Goal: Task Accomplishment & Management: Manage account settings

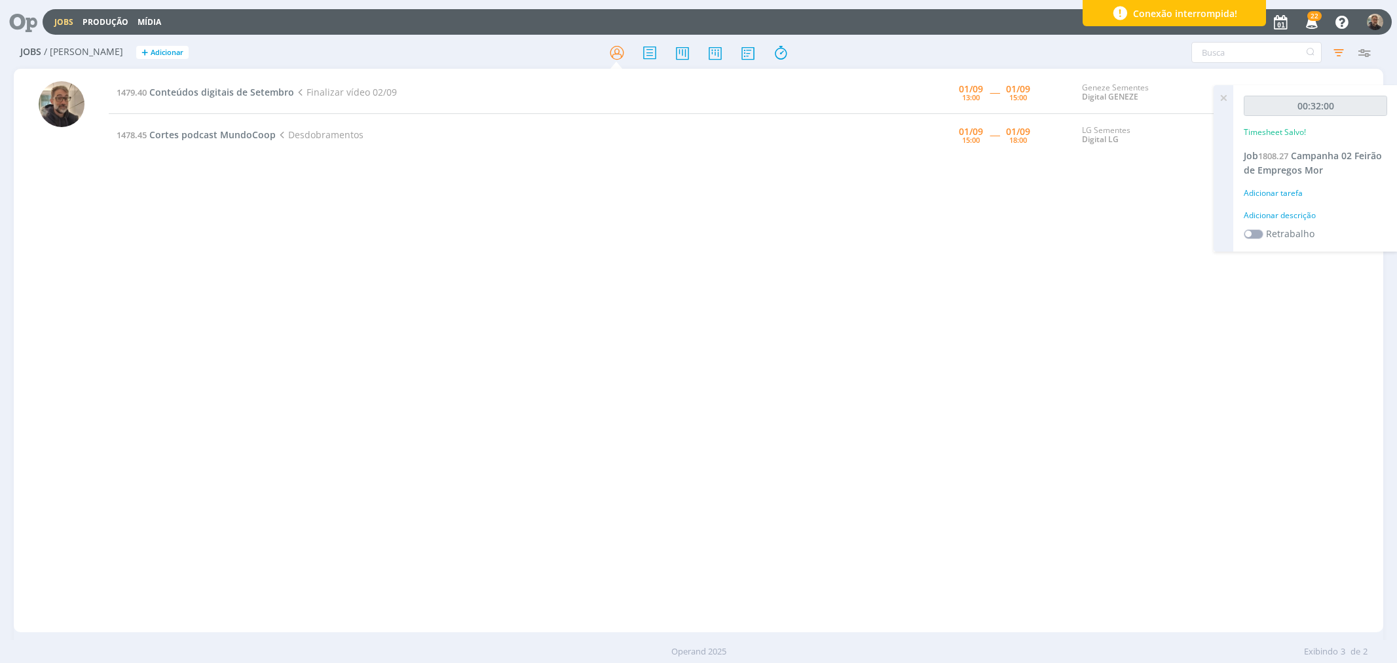
click at [309, 346] on div "1479.40 Conteúdos digitais de Setembro Finalizar vídeo 02/09 [DATE] 13:00 -----…" at bounding box center [746, 350] width 1274 height 558
click at [238, 90] on span "Conteúdos digitais de Setembro" at bounding box center [221, 92] width 145 height 12
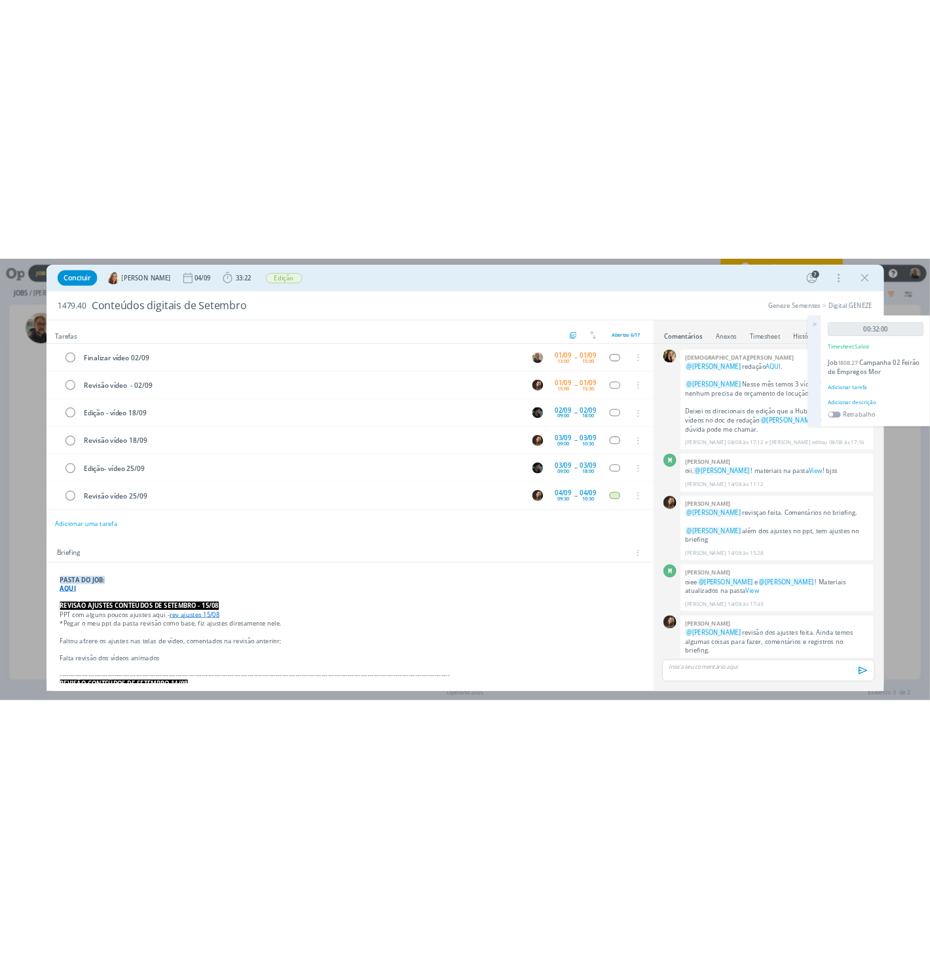
scroll to position [265, 0]
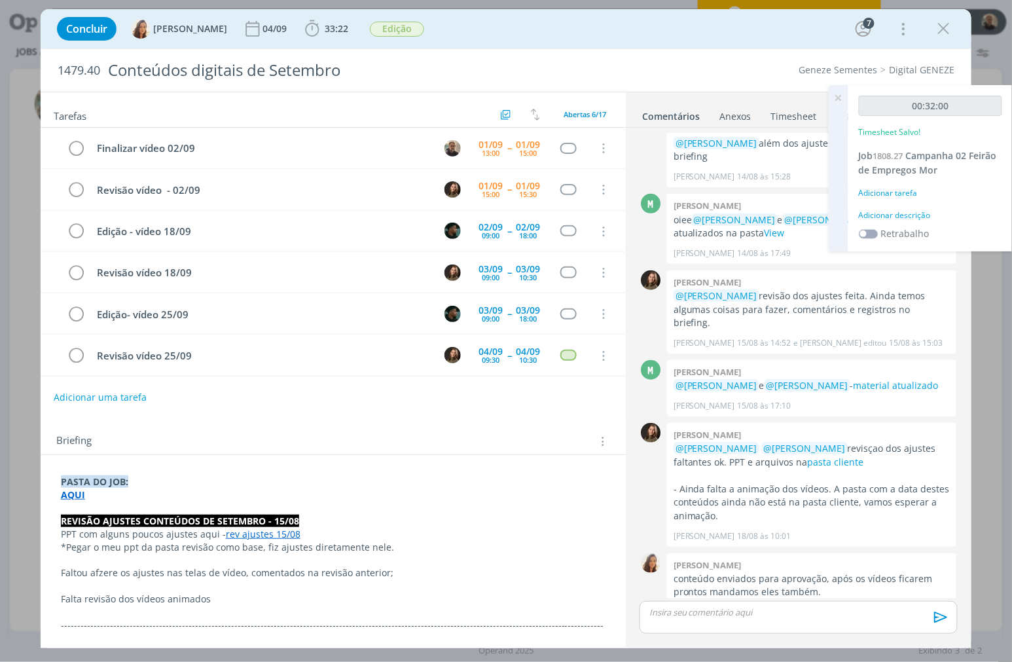
click at [838, 95] on icon at bounding box center [839, 98] width 24 height 26
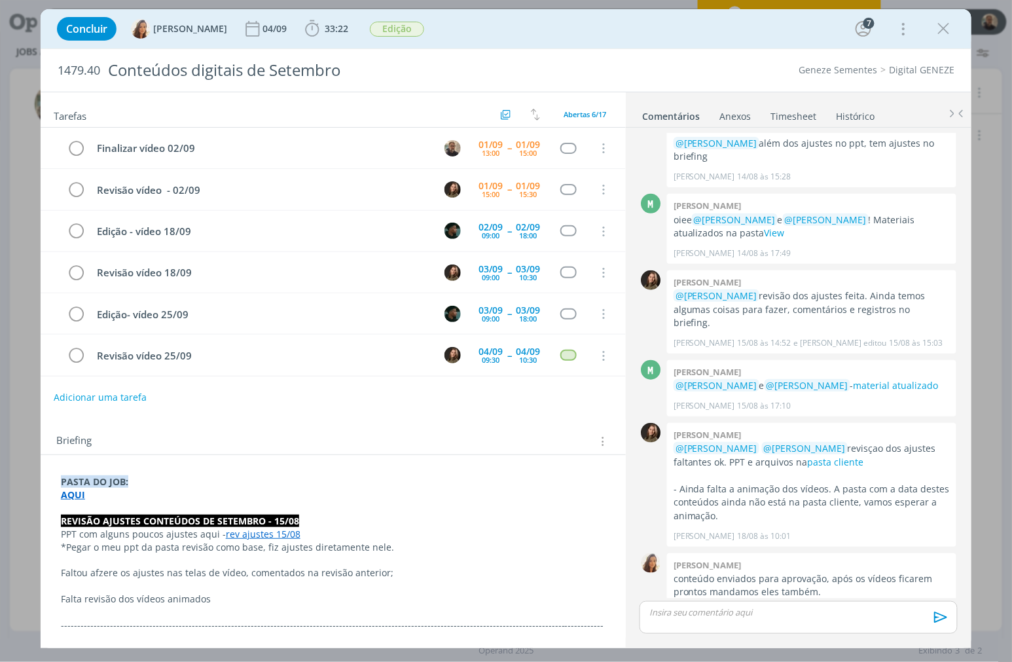
click at [786, 114] on link "Timesheet" at bounding box center [793, 113] width 47 height 19
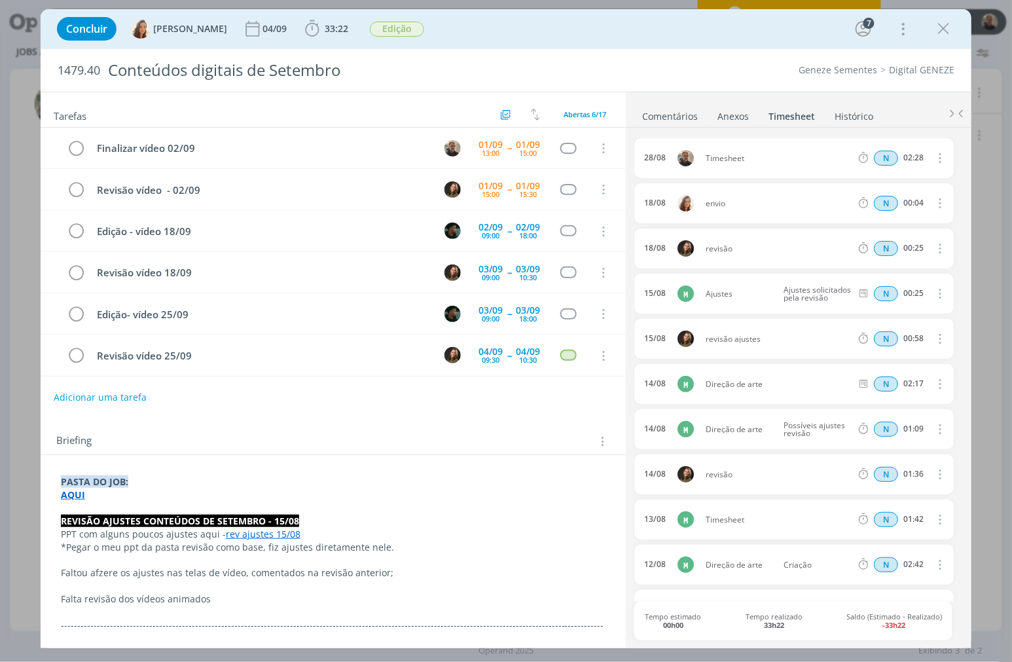
click at [938, 160] on icon "dialog" at bounding box center [940, 158] width 14 height 16
click at [885, 200] on link "Editar" at bounding box center [902, 201] width 103 height 21
click at [739, 160] on div "Timesheet" at bounding box center [741, 158] width 71 height 14
click at [623, 160] on body "Jobs Produção [GEOGRAPHIC_DATA] 22 Notificações Central de Ajuda Área de Membro…" at bounding box center [506, 331] width 1012 height 662
click at [954, 167] on div "[DATE] 16:52 Edição Selecione a tarefa N 02:28 [DATE] envio N 00:04 Excluir 18/…" at bounding box center [799, 588] width 329 height 901
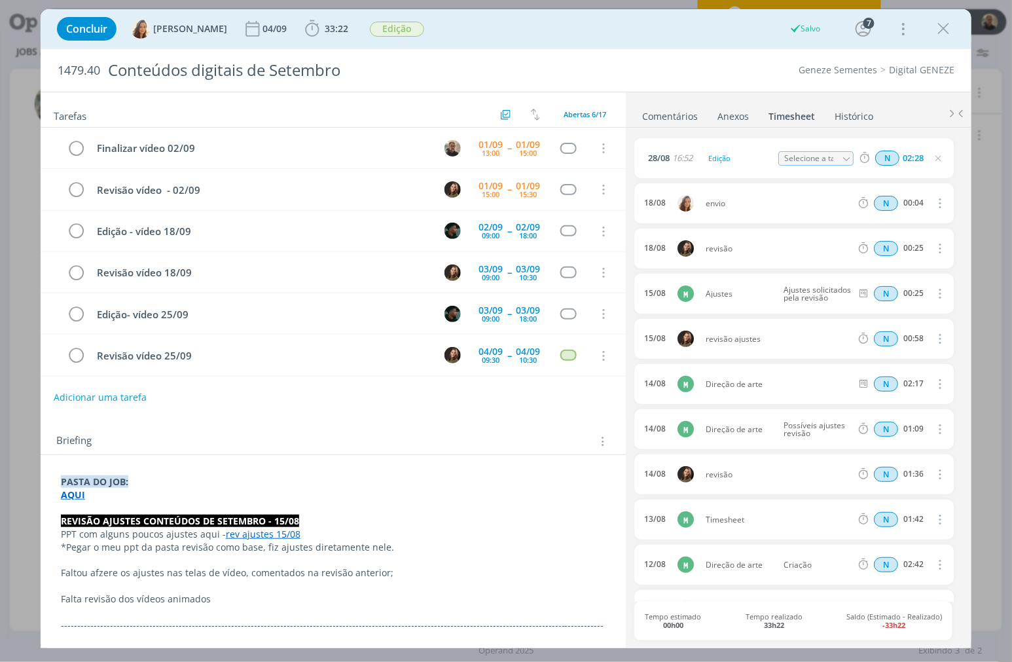
click at [842, 155] on icon "dialog" at bounding box center [846, 159] width 9 height 9
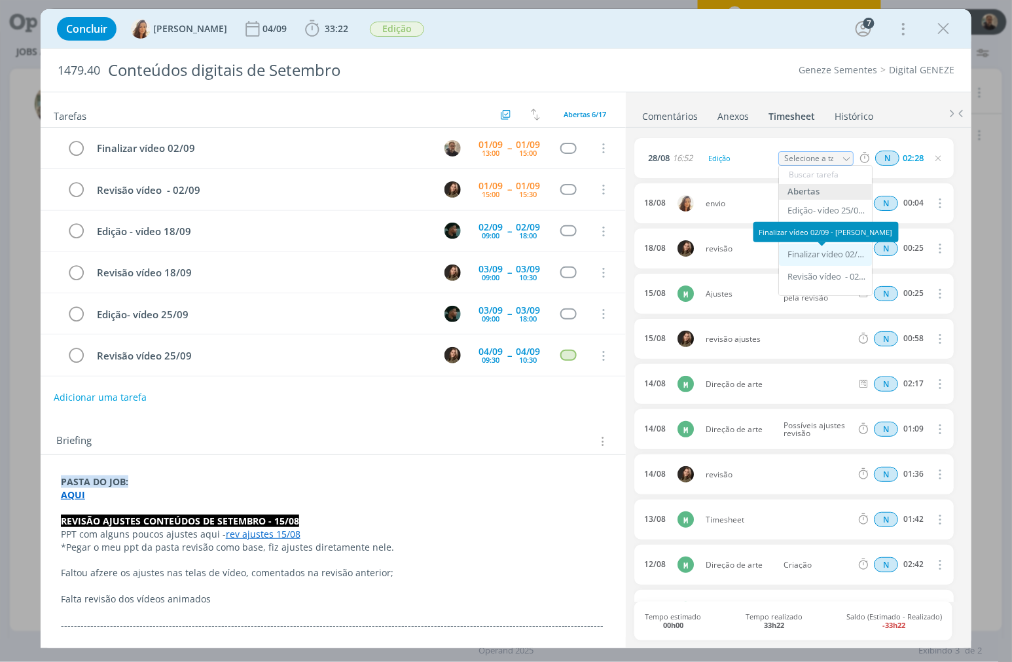
click at [828, 253] on div "Finalizar vídeo 02/09 - [PERSON_NAME]" at bounding box center [827, 255] width 79 height 10
type input "Finalizar vídeo 02/09"
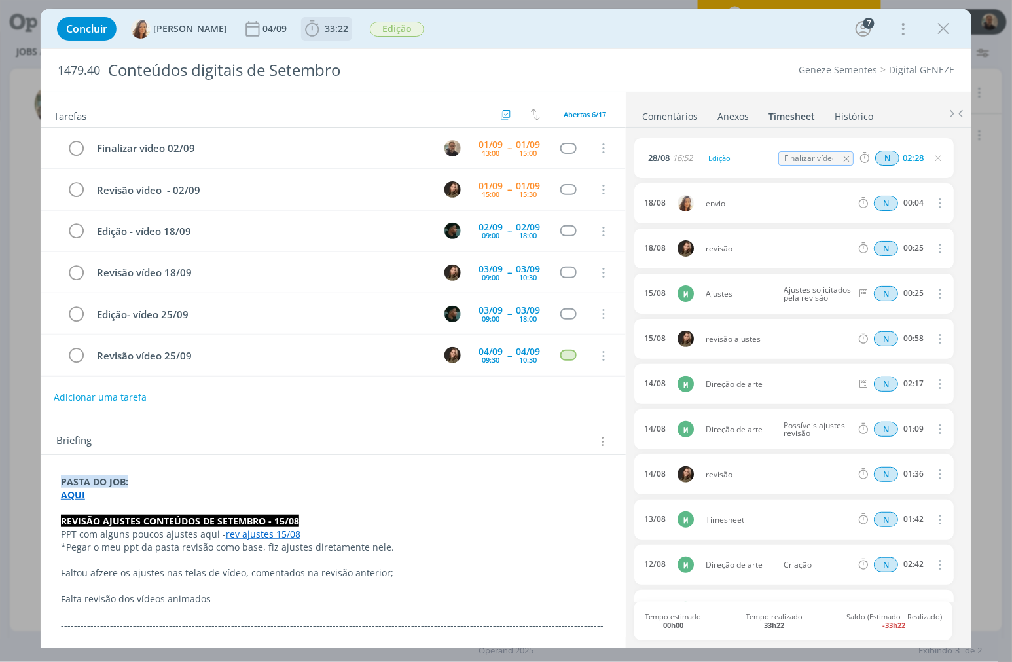
click at [306, 25] on icon "dialog" at bounding box center [312, 28] width 14 height 16
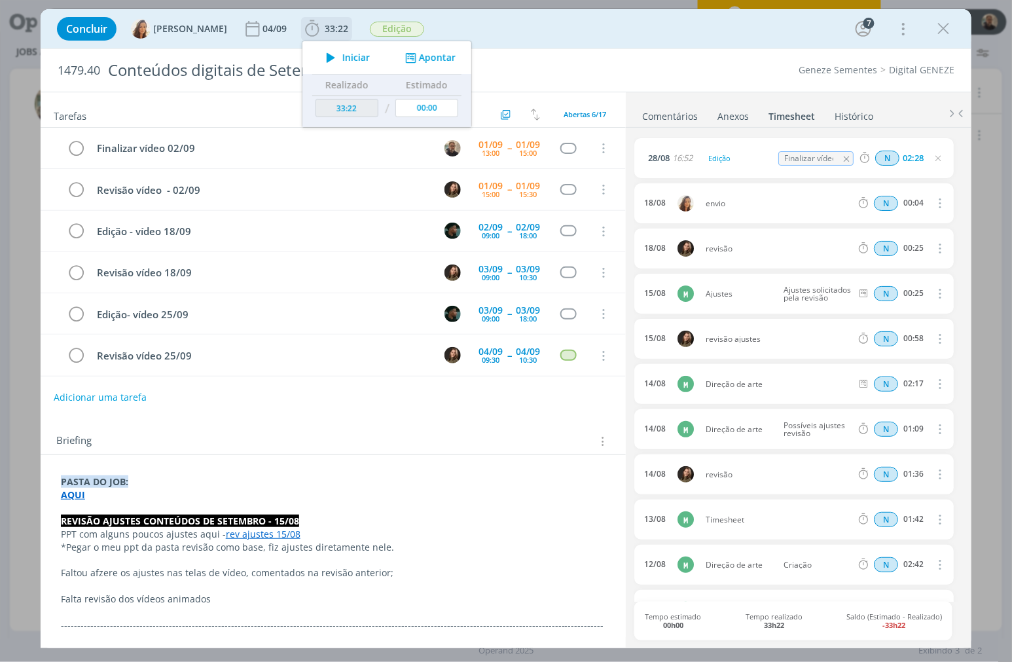
click at [331, 56] on icon "dialog" at bounding box center [331, 57] width 23 height 17
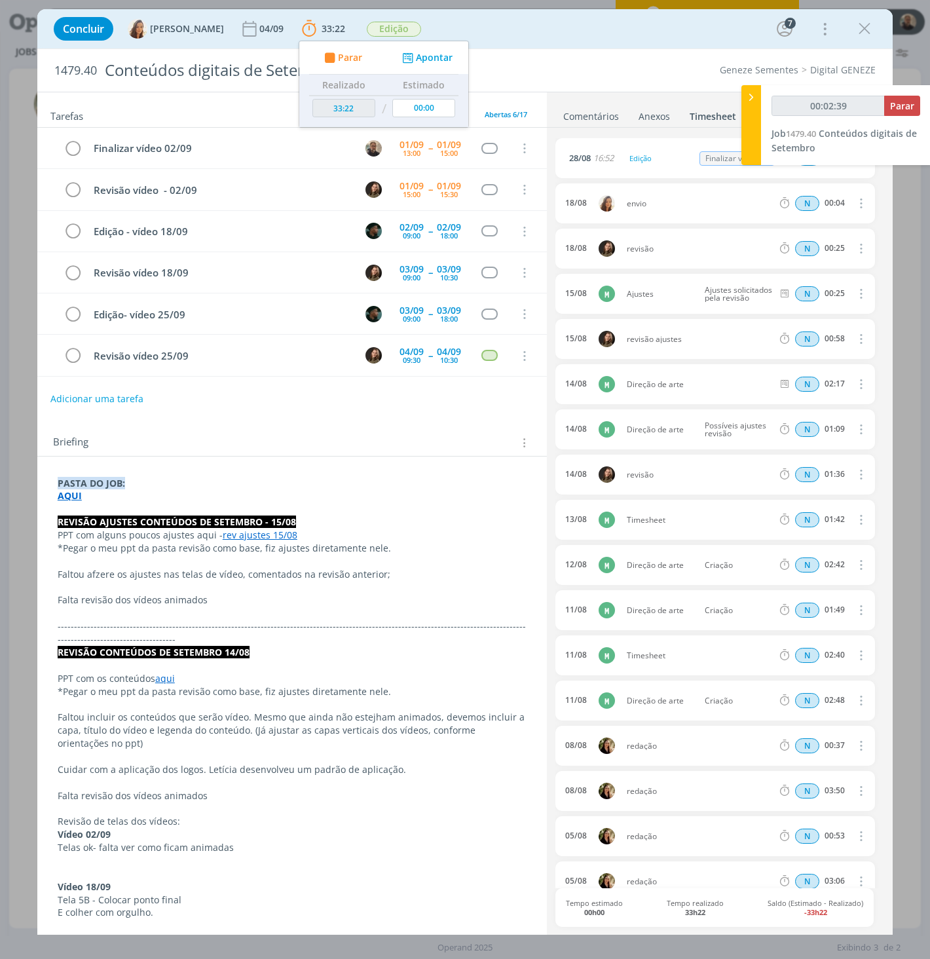
click at [76, 500] on strong "AQUI" at bounding box center [70, 495] width 24 height 12
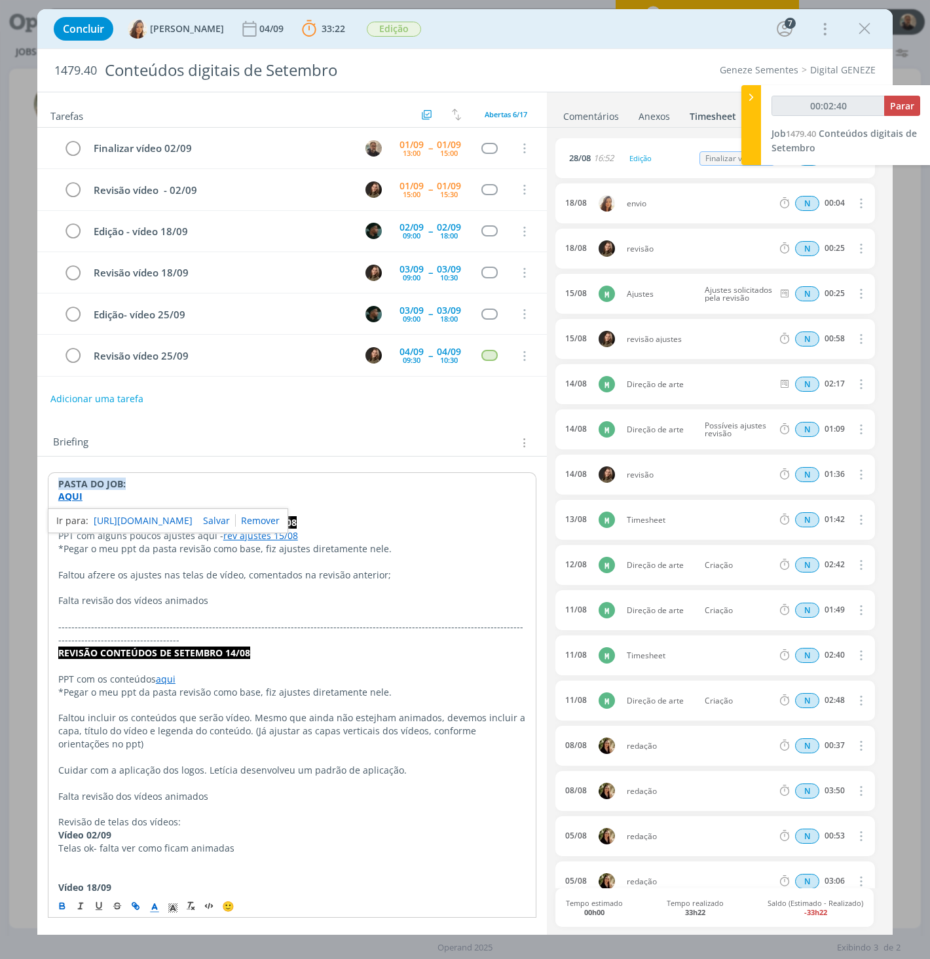
click at [109, 524] on link "[URL][DOMAIN_NAME]" at bounding box center [143, 520] width 99 height 17
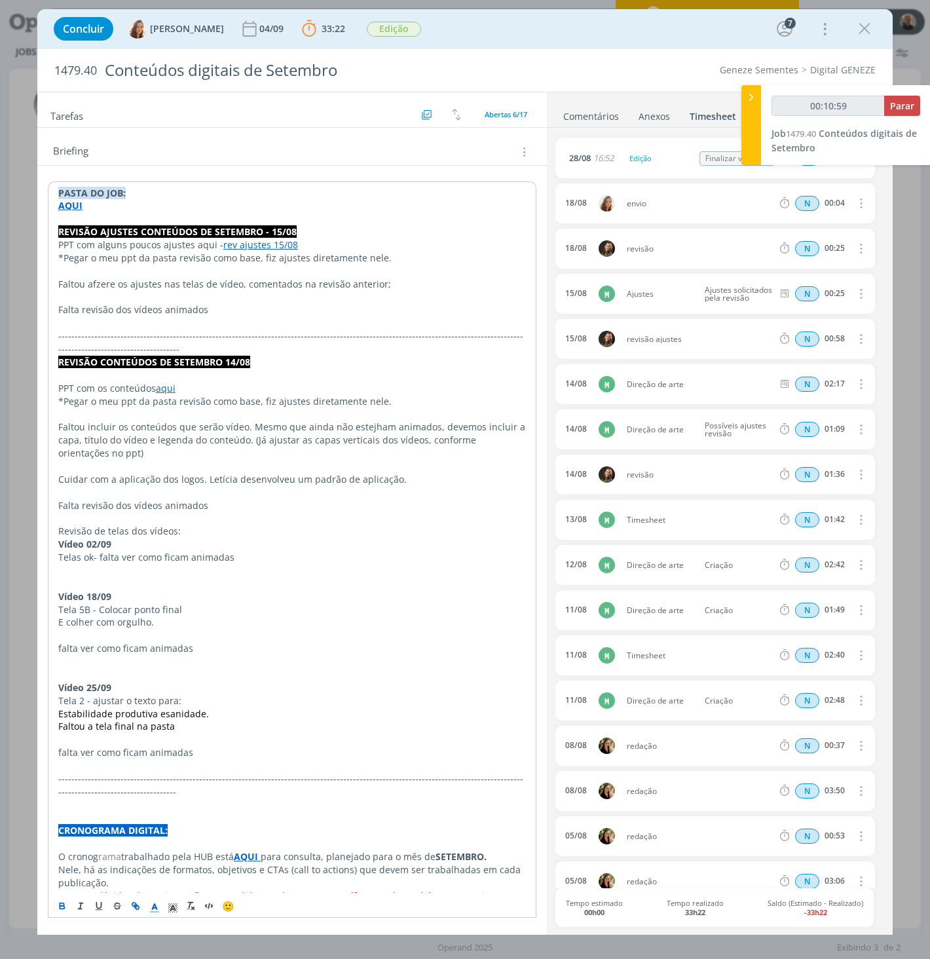
click at [406, 617] on p "E colher com orgulho." at bounding box center [292, 622] width 468 height 13
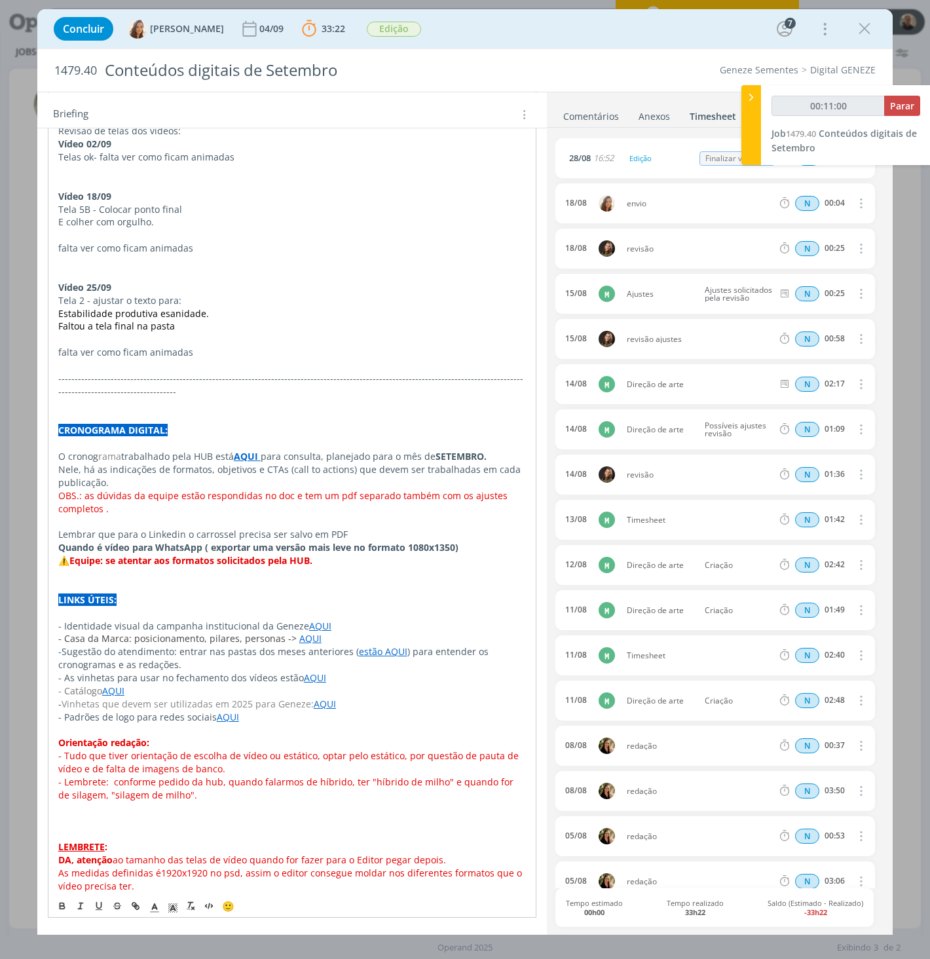
scroll to position [702, 0]
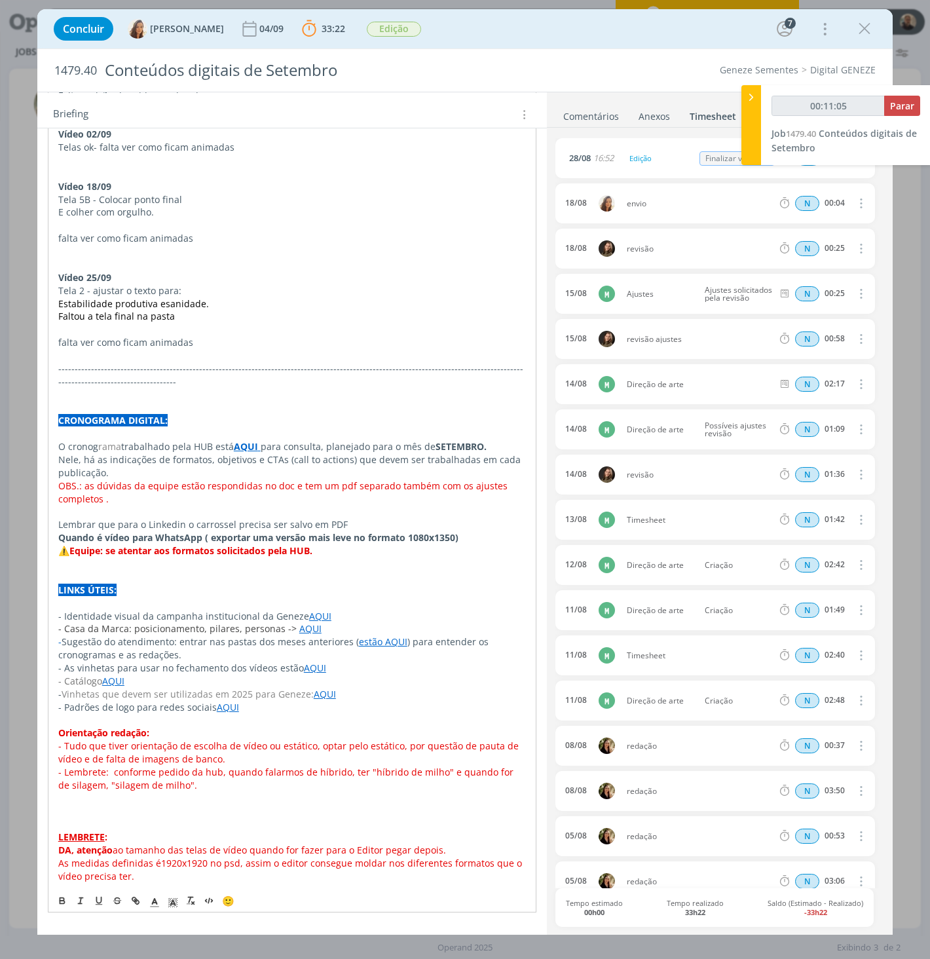
click at [319, 662] on link "AQUI" at bounding box center [325, 694] width 22 height 12
click at [330, 662] on link "[URL][DOMAIN_NAME]" at bounding box center [280, 718] width 99 height 17
click at [399, 662] on p "- Vinhetas que devem ser utilizadas em 2025 para Geneze: AQUI" at bounding box center [292, 694] width 468 height 13
click at [321, 662] on link "AQUI" at bounding box center [324, 694] width 22 height 12
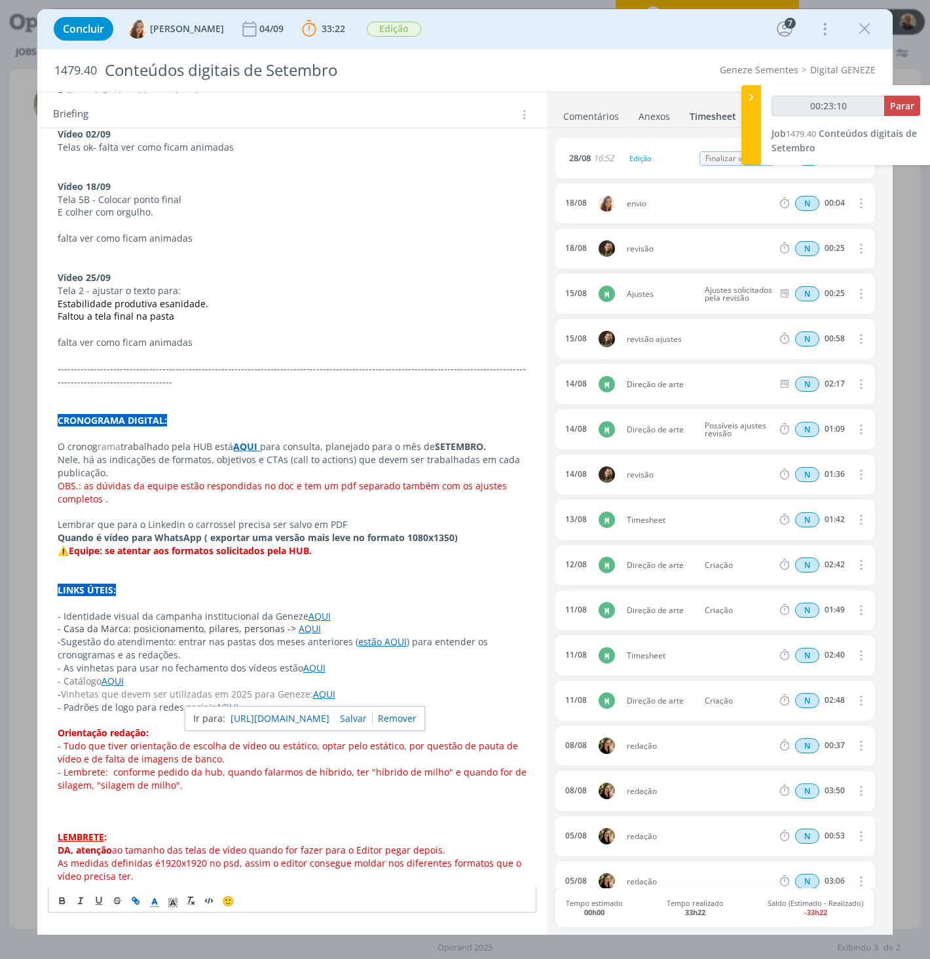
click at [325, 662] on link "[URL][DOMAIN_NAME]" at bounding box center [280, 718] width 99 height 17
click at [435, 576] on p "dialog" at bounding box center [292, 576] width 469 height 13
click at [865, 26] on icon "dialog" at bounding box center [865, 29] width 20 height 20
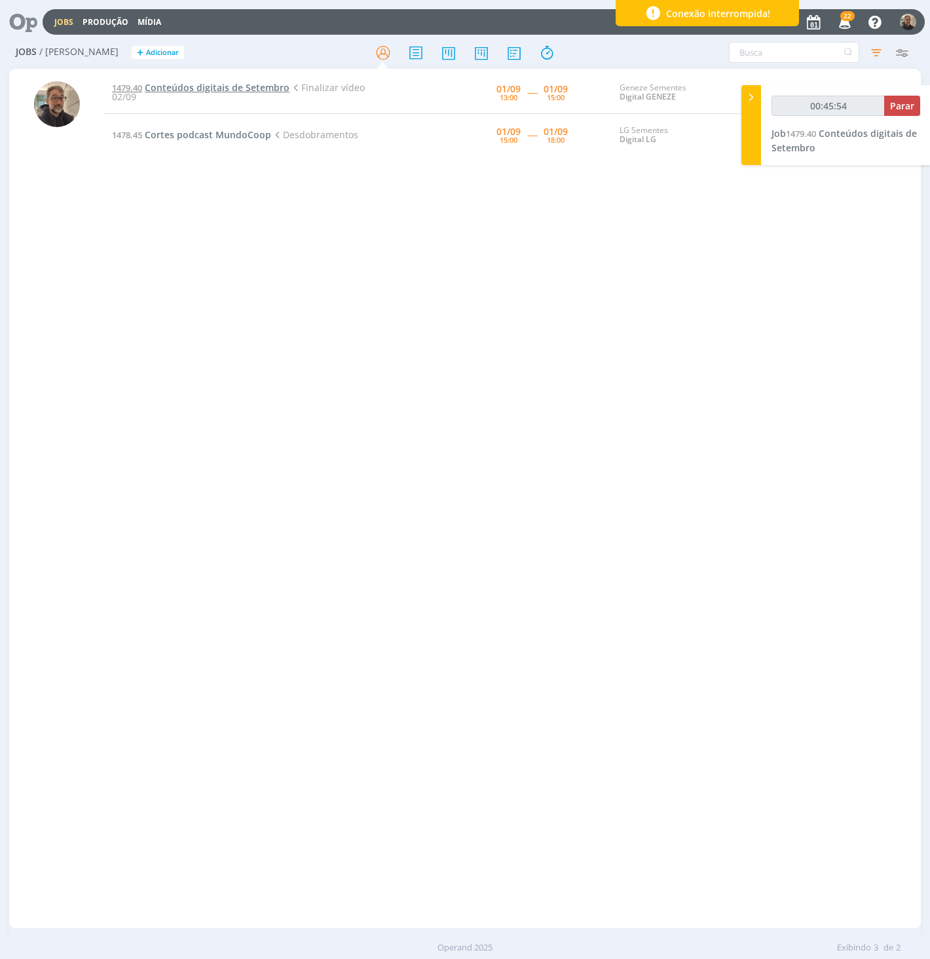
click at [234, 82] on span "Conteúdos digitais de Setembro" at bounding box center [217, 87] width 145 height 12
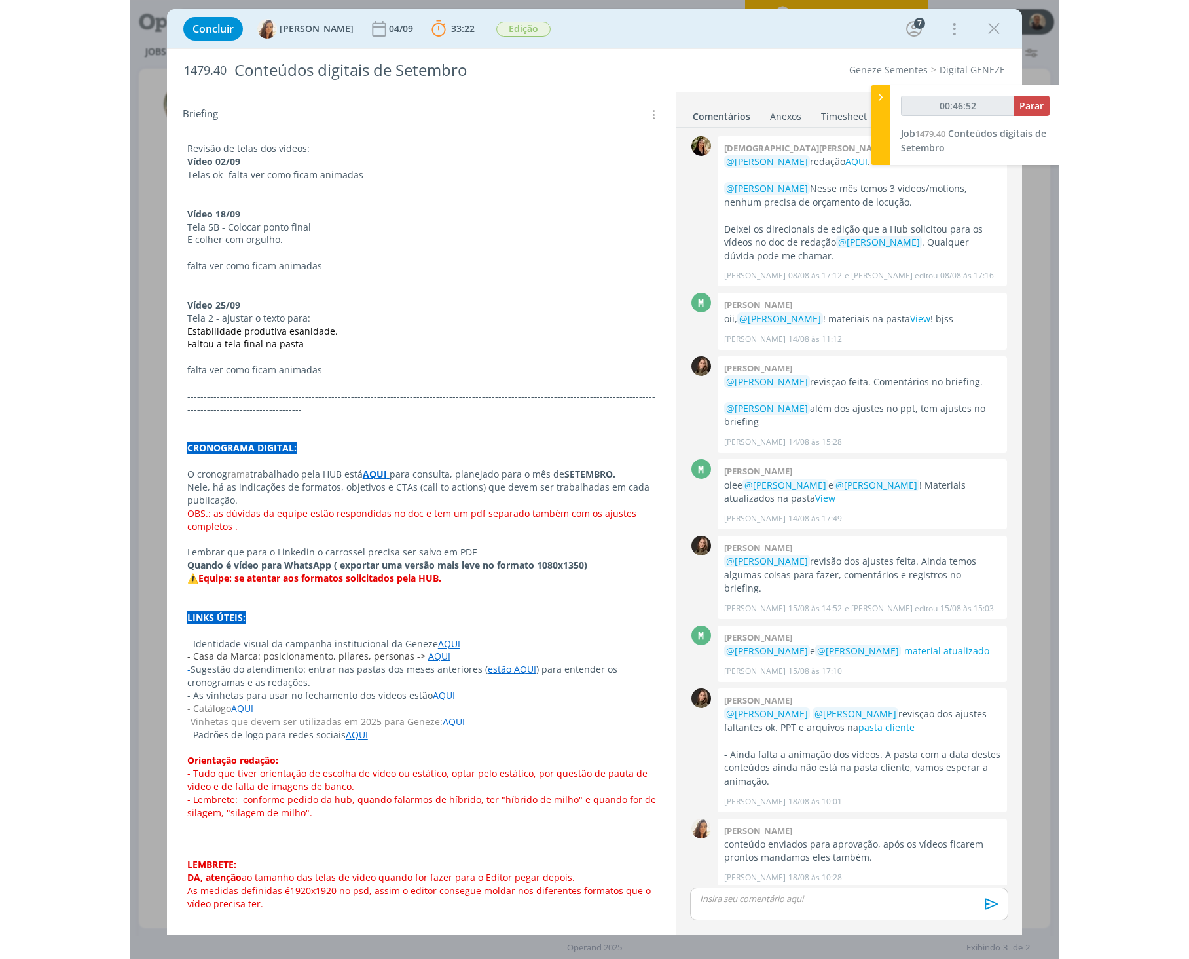
scroll to position [676, 0]
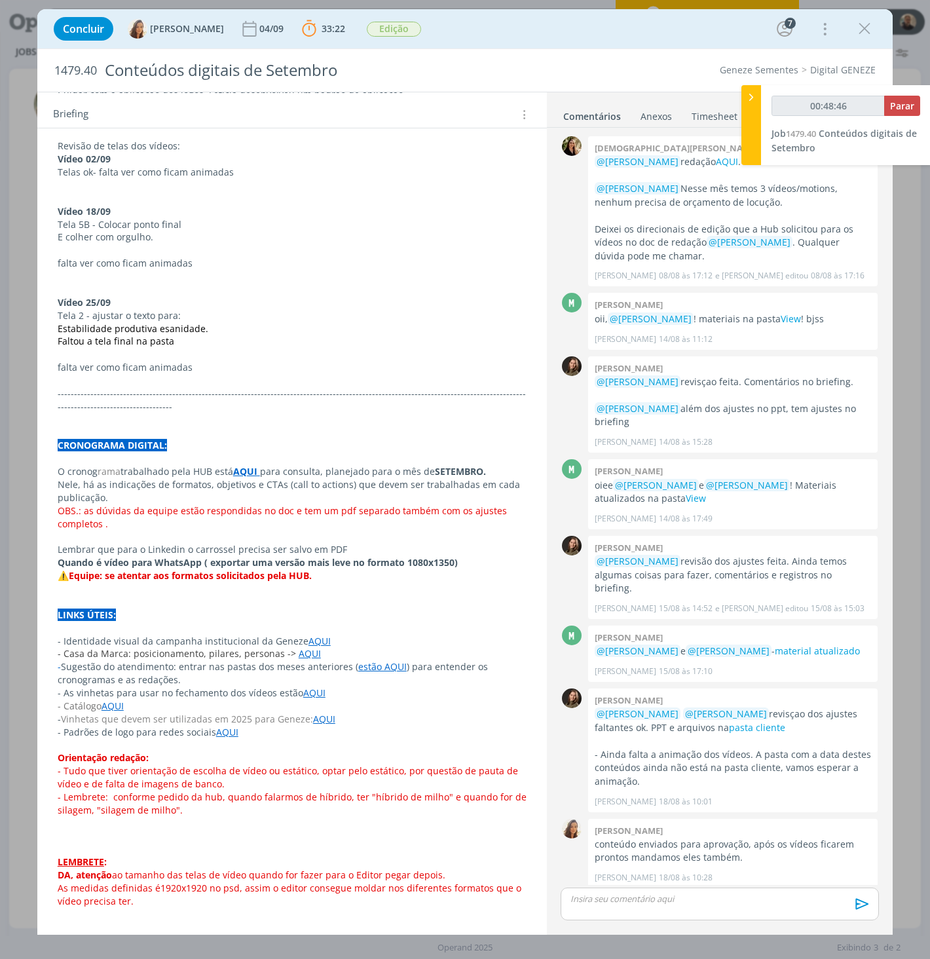
click at [312, 344] on p "Faltou a tela final na pasta" at bounding box center [292, 341] width 469 height 13
click at [244, 472] on strong "AQUI" at bounding box center [246, 471] width 24 height 12
click at [257, 496] on link "[URL][DOMAIN_NAME]" at bounding box center [207, 495] width 99 height 17
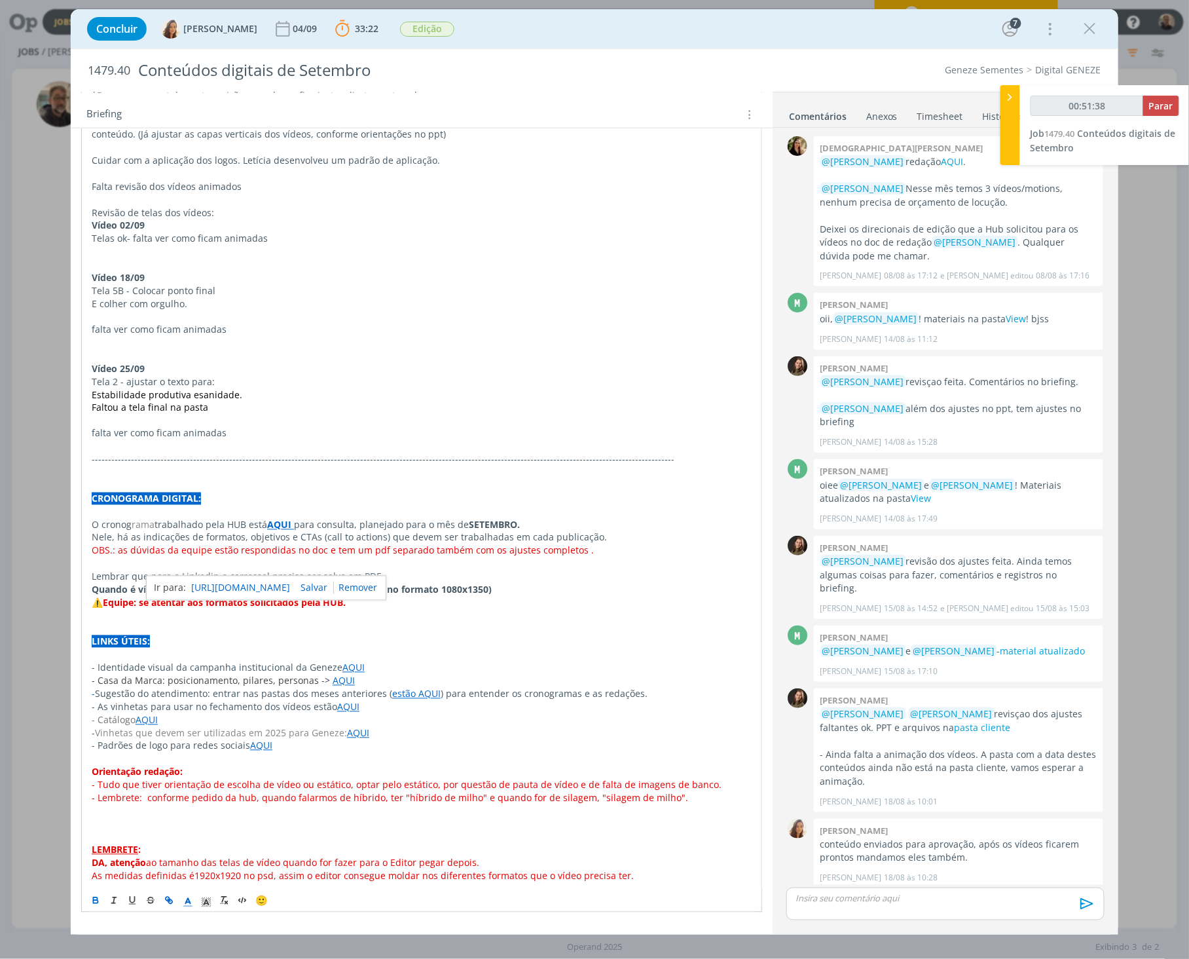
scroll to position [585, 0]
type input "01:20:41"
